Goal: Task Accomplishment & Management: Use online tool/utility

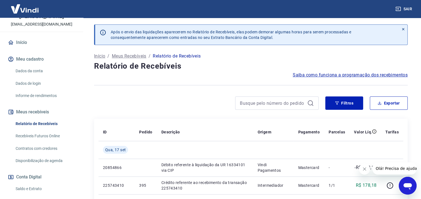
scroll to position [56, 0]
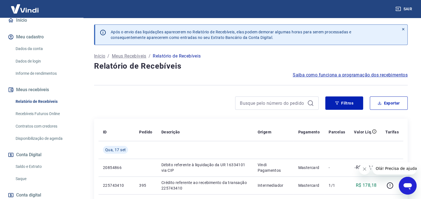
click at [33, 167] on link "Saldo e Extrato" at bounding box center [44, 166] width 63 height 11
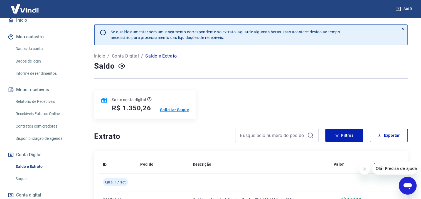
click at [181, 109] on p "Solicitar Saque" at bounding box center [174, 110] width 29 height 6
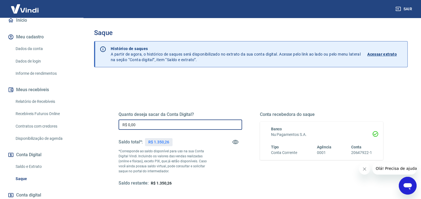
click at [146, 125] on input "R$ 0,00" at bounding box center [181, 125] width 124 height 10
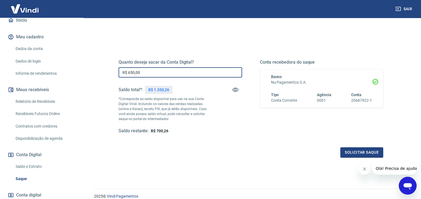
scroll to position [56, 0]
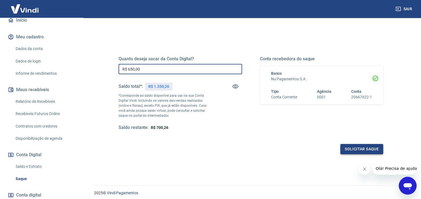
type input "R$ 650,00"
click at [370, 150] on button "Solicitar saque" at bounding box center [362, 149] width 43 height 10
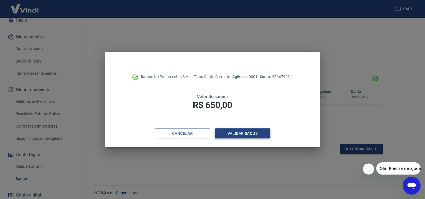
click at [252, 134] on button "Validar saque" at bounding box center [243, 134] width 56 height 10
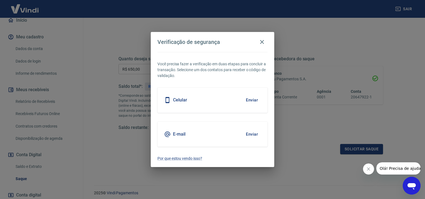
click at [255, 100] on button "Enviar" at bounding box center [252, 100] width 18 height 12
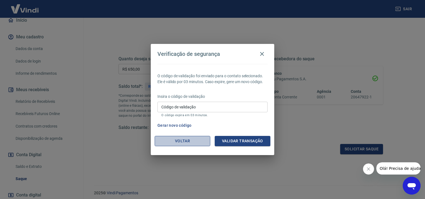
click at [198, 143] on button "Voltar" at bounding box center [183, 141] width 56 height 10
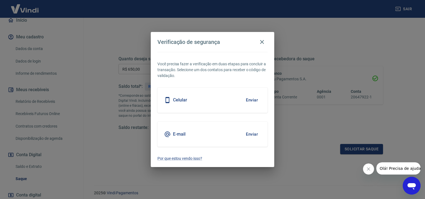
click at [4, 111] on div "Verificação de segurança Você precisa fazer a verificação em duas etapas para c…" at bounding box center [212, 99] width 425 height 199
click at [263, 41] on icon "button" at bounding box center [262, 42] width 7 height 7
